Goal: Task Accomplishment & Management: Use online tool/utility

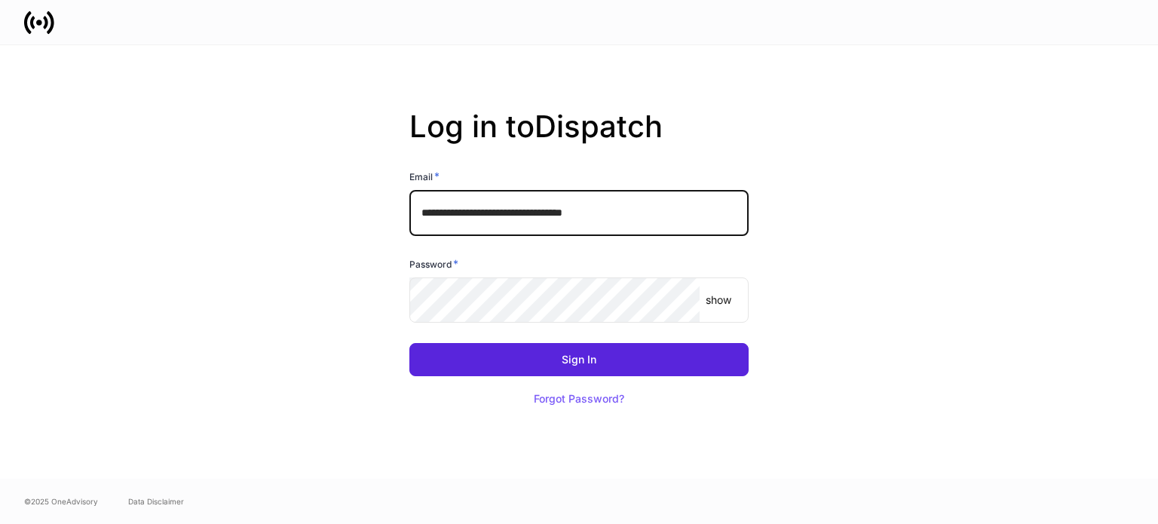
click at [550, 223] on input "**********" at bounding box center [578, 212] width 339 height 45
type input "**********"
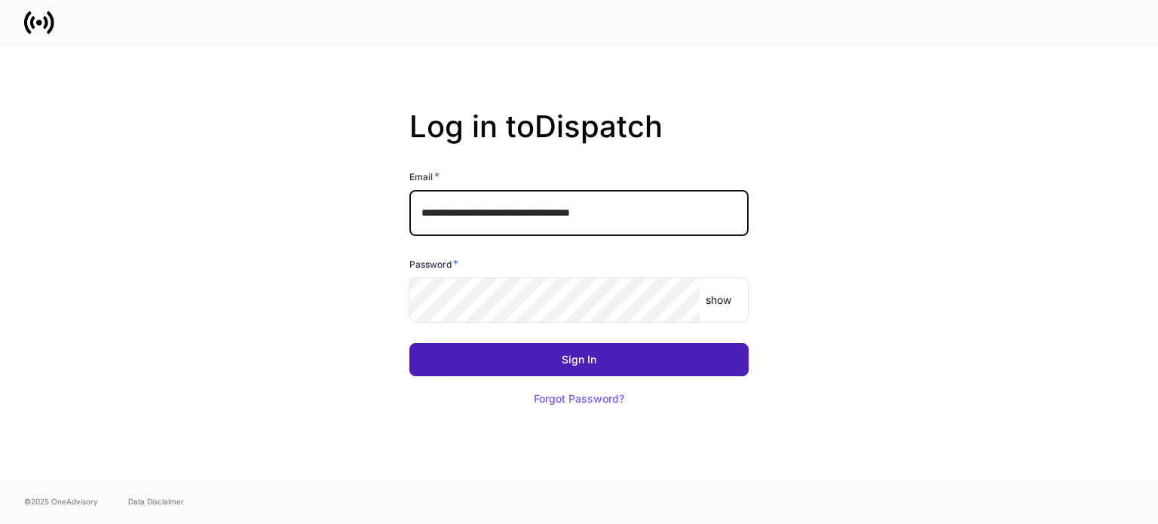
click at [646, 359] on button "Sign In" at bounding box center [578, 359] width 339 height 33
